Goal: Task Accomplishment & Management: Use online tool/utility

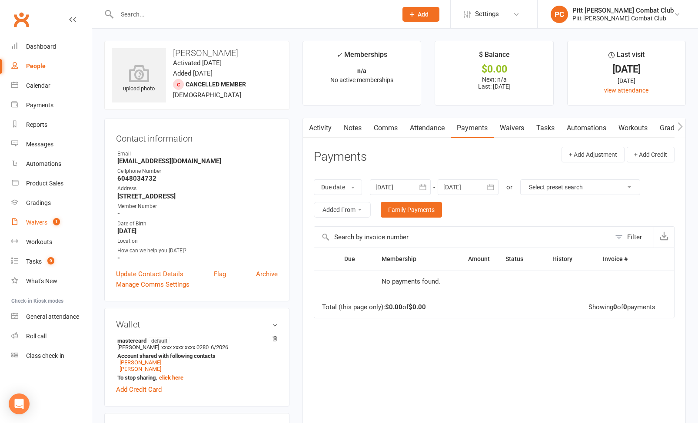
click at [47, 224] on div "Waivers" at bounding box center [36, 222] width 21 height 7
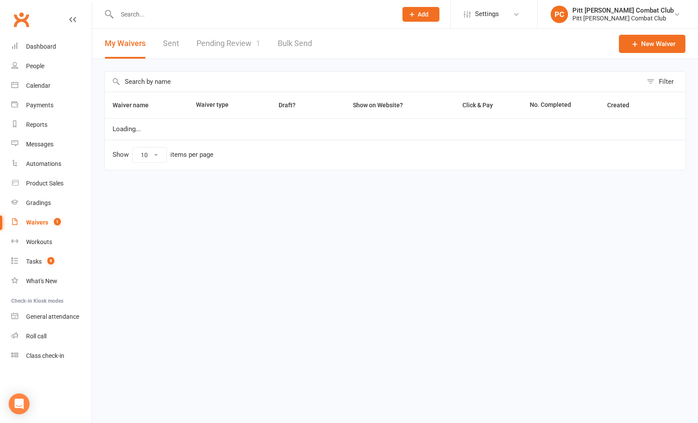
select select "50"
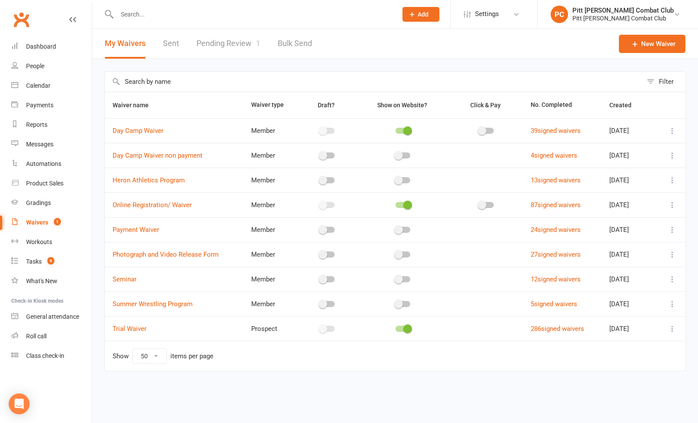
click at [225, 37] on link "Pending Review 1" at bounding box center [228, 44] width 64 height 30
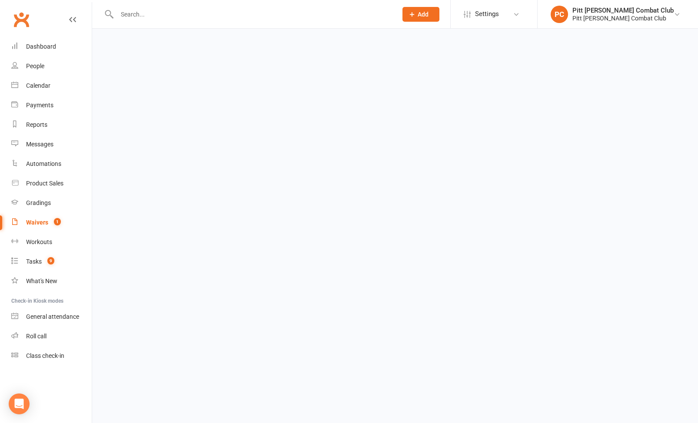
select select "25"
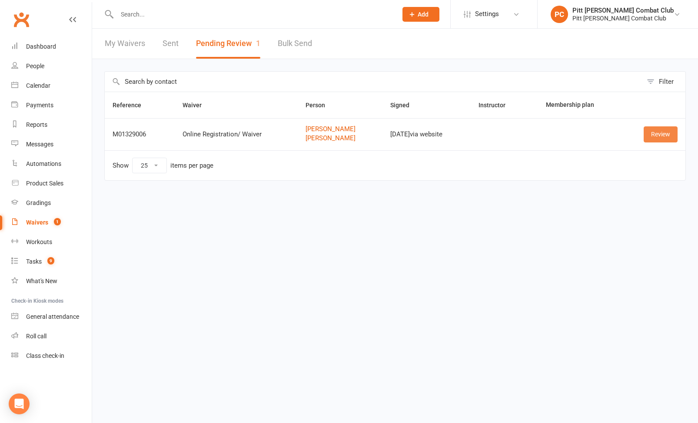
click at [672, 140] on link "Review" at bounding box center [660, 134] width 34 height 16
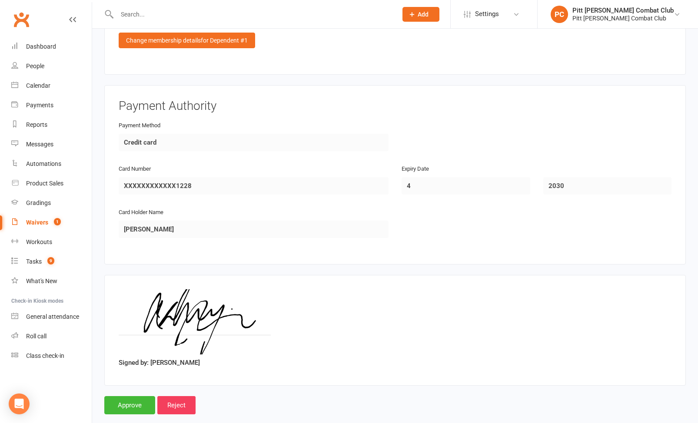
scroll to position [1117, 0]
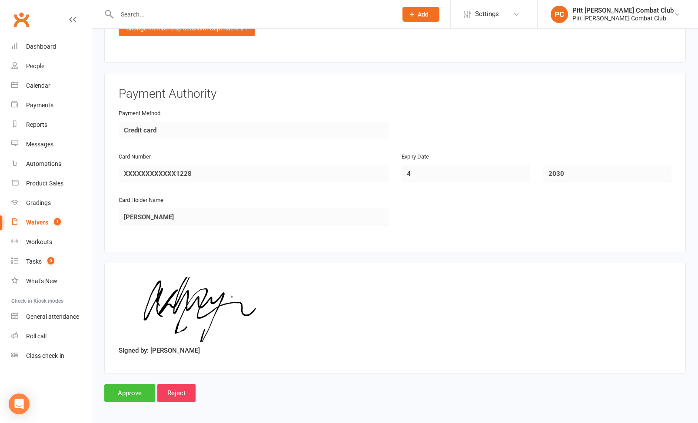
click at [126, 388] on input "Approve" at bounding box center [129, 393] width 51 height 18
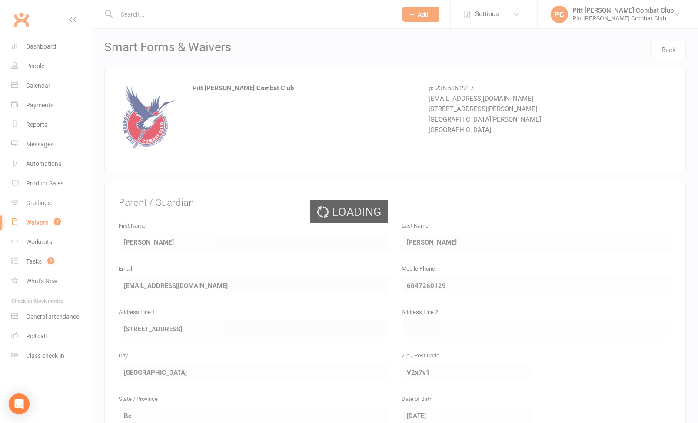
select select "25"
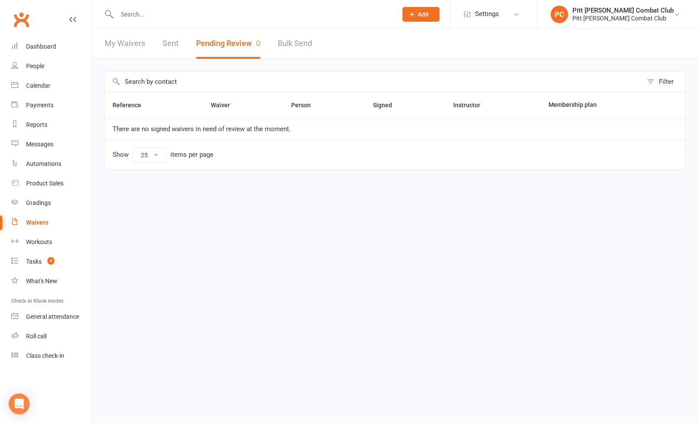
click at [121, 10] on input "text" at bounding box center [252, 14] width 277 height 12
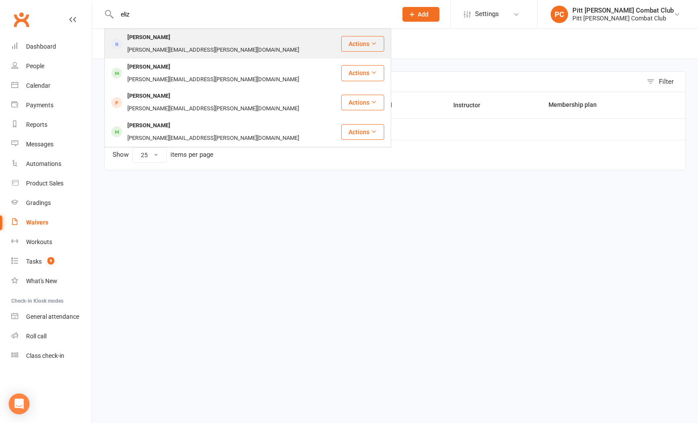
type input "eliz"
click at [138, 38] on div "[PERSON_NAME]" at bounding box center [149, 37] width 48 height 13
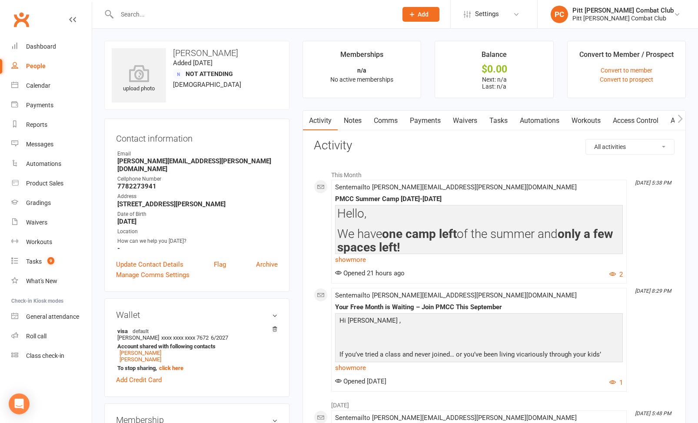
click at [470, 121] on link "Waivers" at bounding box center [465, 121] width 36 height 20
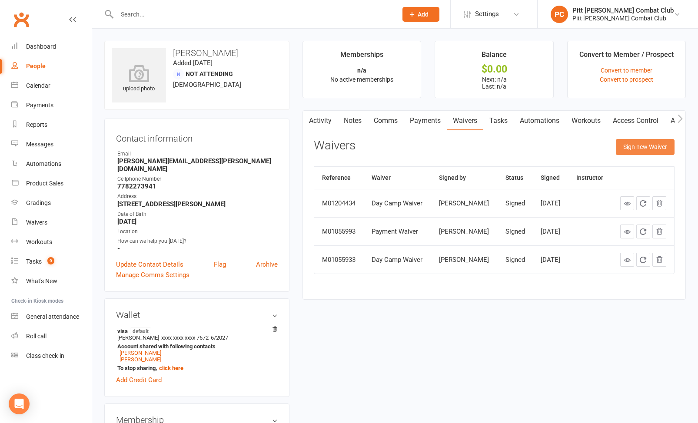
click at [635, 143] on button "Sign new Waiver" at bounding box center [644, 147] width 59 height 16
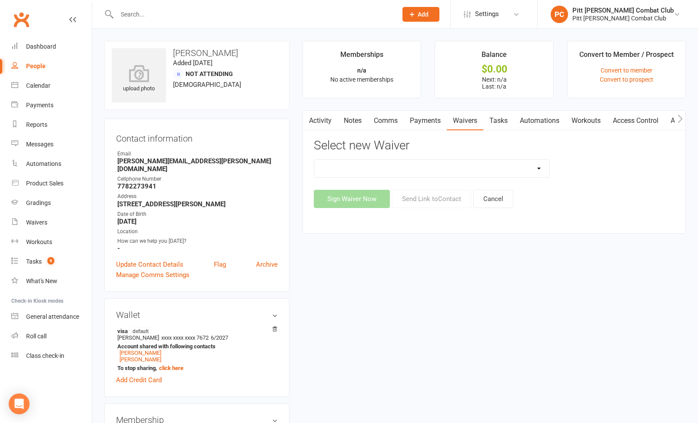
click at [533, 167] on select "Day Camp Waiver Day Camp Waiver non payment Heron Athletics Program Online Regi…" at bounding box center [431, 168] width 235 height 17
select select "10004"
click at [414, 202] on button "Send Link to Contact" at bounding box center [431, 199] width 79 height 18
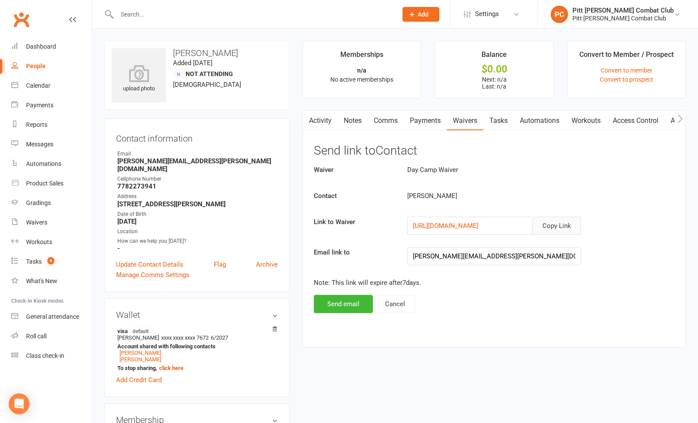
click at [565, 225] on button "Copy Link" at bounding box center [556, 226] width 49 height 18
